Goal: Task Accomplishment & Management: Manage account settings

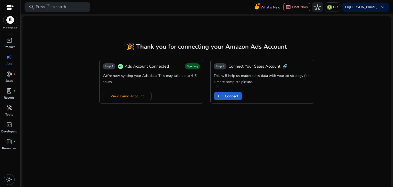
click at [225, 95] on span "Connect" at bounding box center [231, 95] width 13 height 5
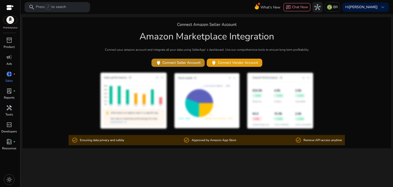
click at [184, 65] on span "power Connect Seller Account" at bounding box center [178, 63] width 45 height 6
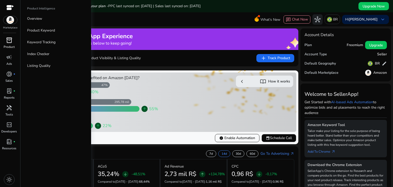
click at [8, 43] on span "inventory_2" at bounding box center [9, 40] width 6 height 6
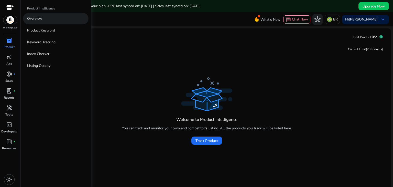
click at [34, 21] on link "Overview" at bounding box center [56, 19] width 66 height 12
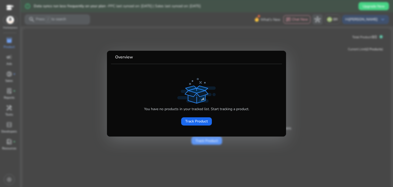
click at [181, 143] on div at bounding box center [196, 93] width 393 height 187
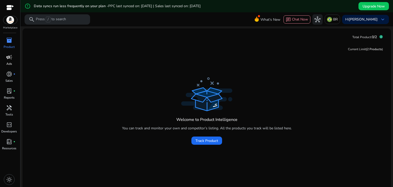
click at [10, 61] on p "Ads" at bounding box center [9, 63] width 6 height 5
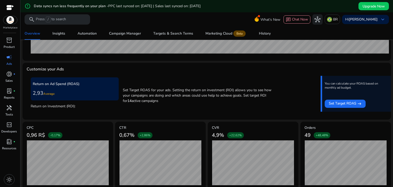
scroll to position [183, 0]
